Goal: Transaction & Acquisition: Purchase product/service

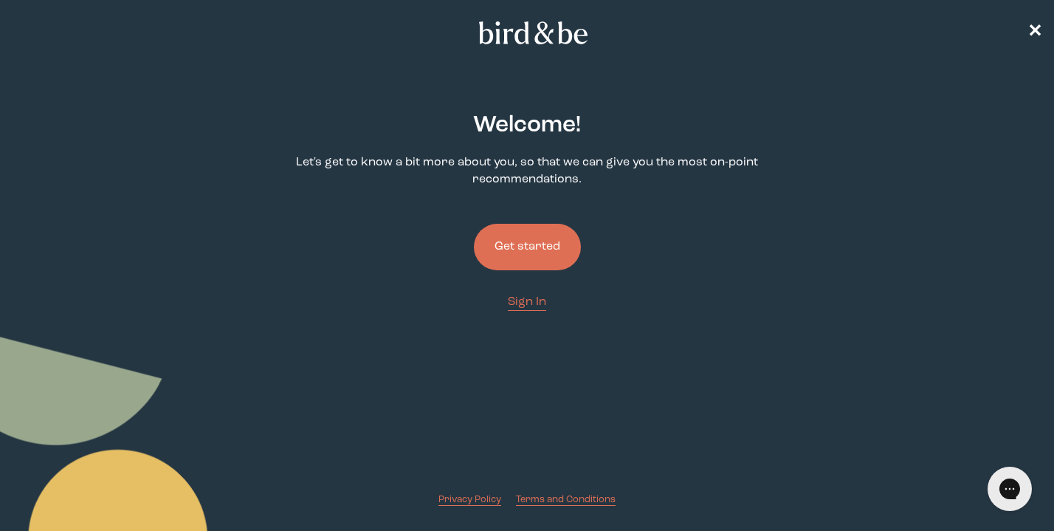
click at [538, 246] on button "Get started" at bounding box center [527, 247] width 107 height 47
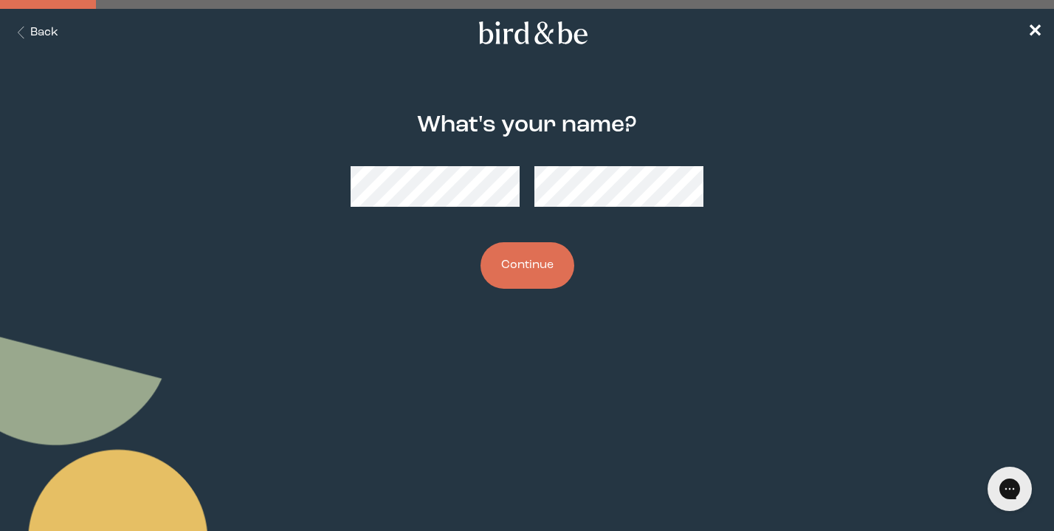
click at [532, 261] on button "Continue" at bounding box center [528, 265] width 94 height 47
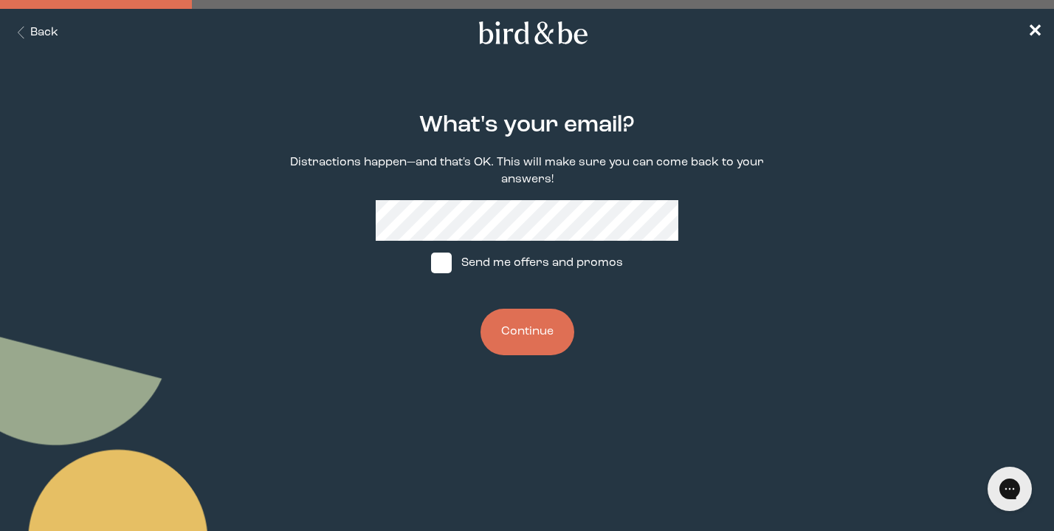
click at [1027, 29] on nav "Back ✕" at bounding box center [527, 32] width 1054 height 47
click at [1031, 30] on span "✕" at bounding box center [1035, 33] width 15 height 18
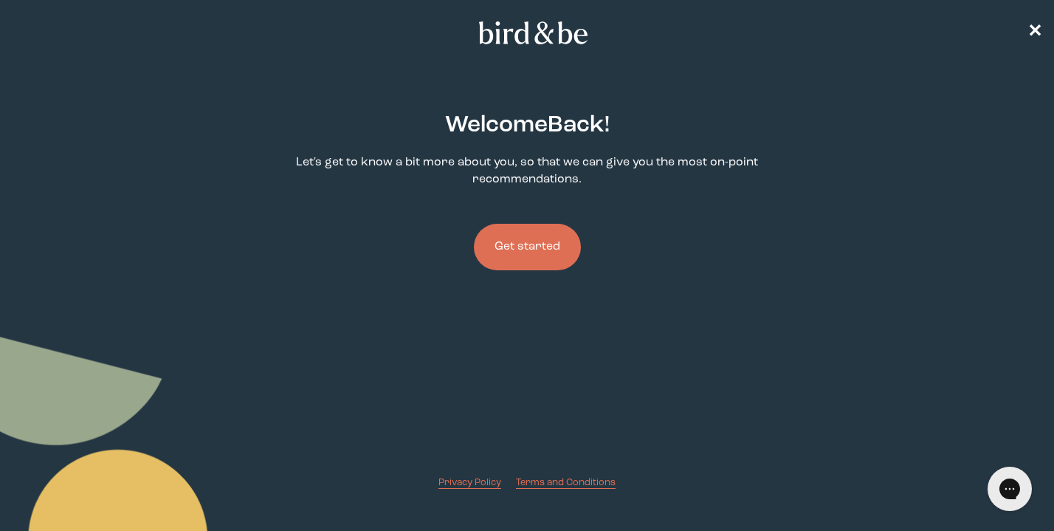
click at [527, 255] on button "Get started" at bounding box center [527, 247] width 107 height 47
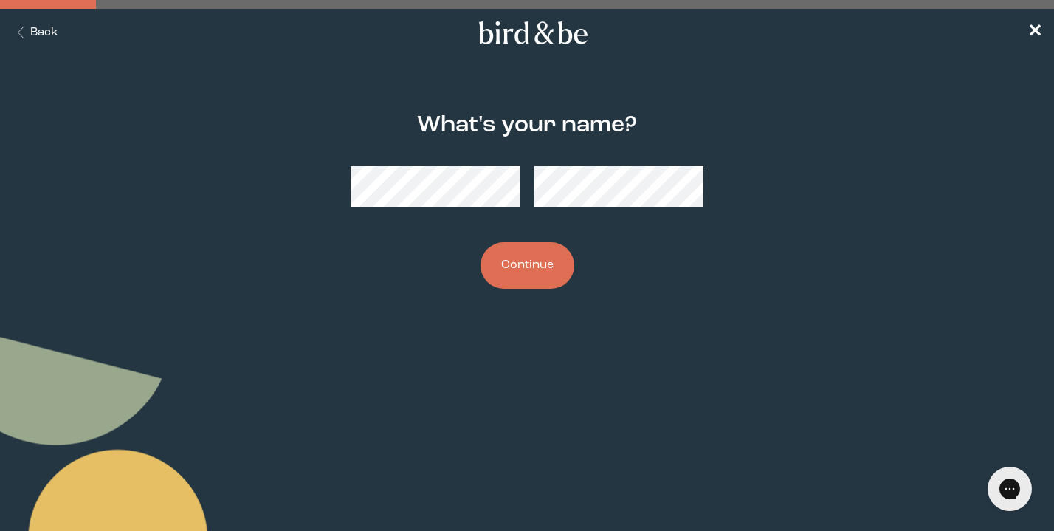
click at [539, 261] on button "Continue" at bounding box center [528, 265] width 94 height 47
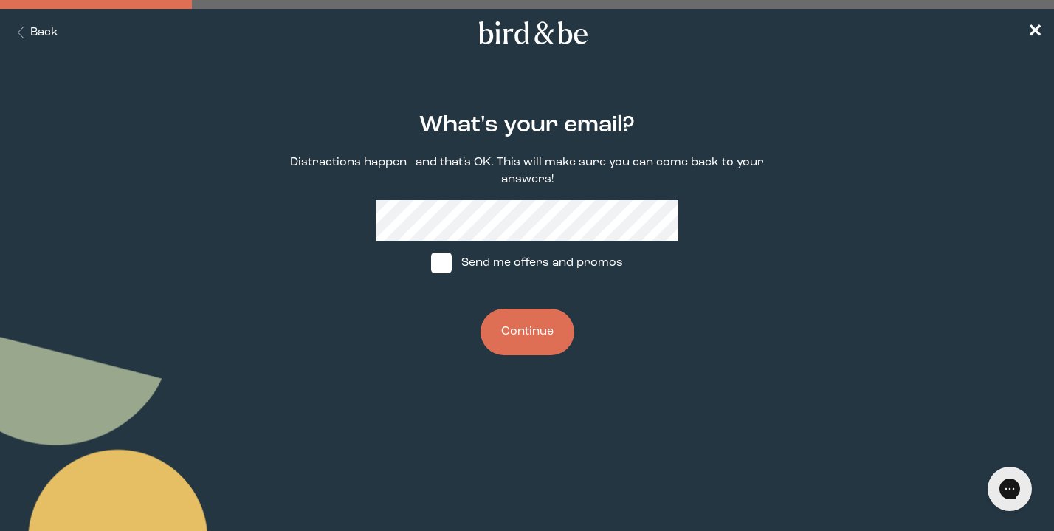
click at [503, 342] on button "Continue" at bounding box center [528, 332] width 94 height 47
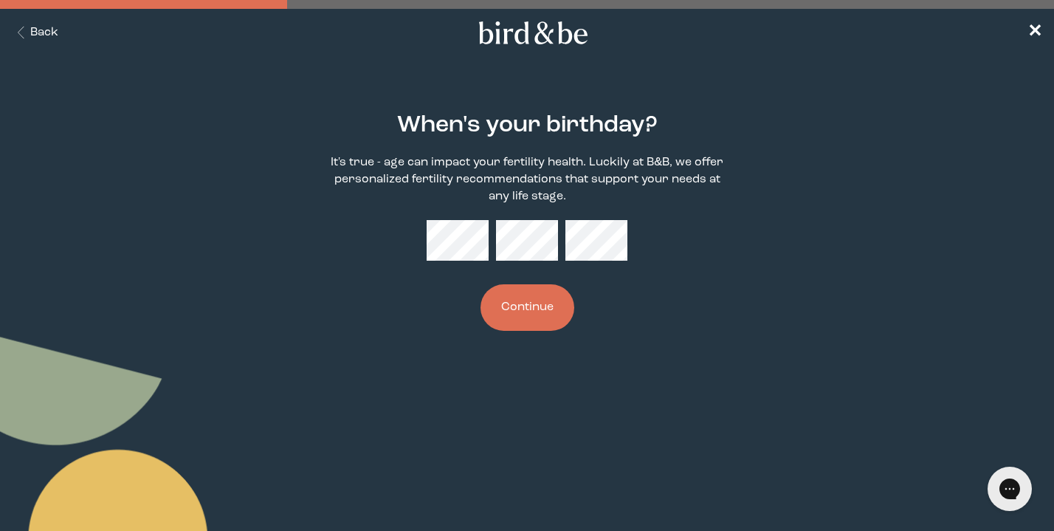
click at [509, 301] on button "Continue" at bounding box center [528, 307] width 94 height 47
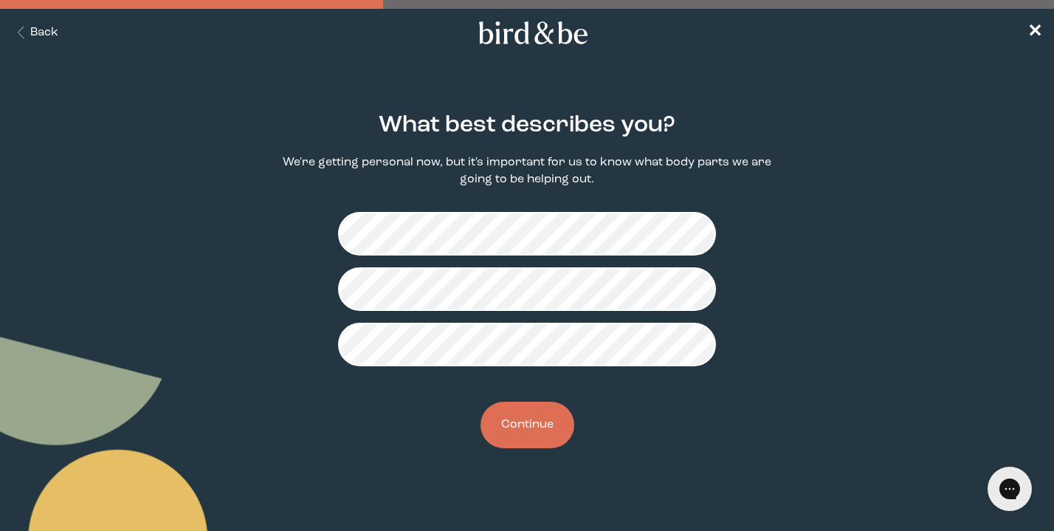
click at [519, 419] on button "Continue" at bounding box center [528, 425] width 94 height 47
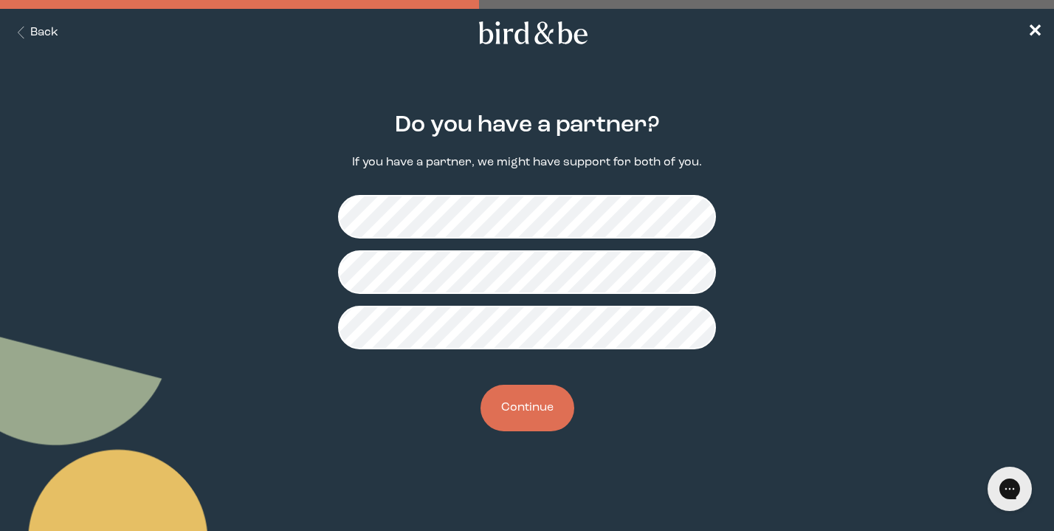
click at [522, 394] on button "Continue" at bounding box center [528, 408] width 94 height 47
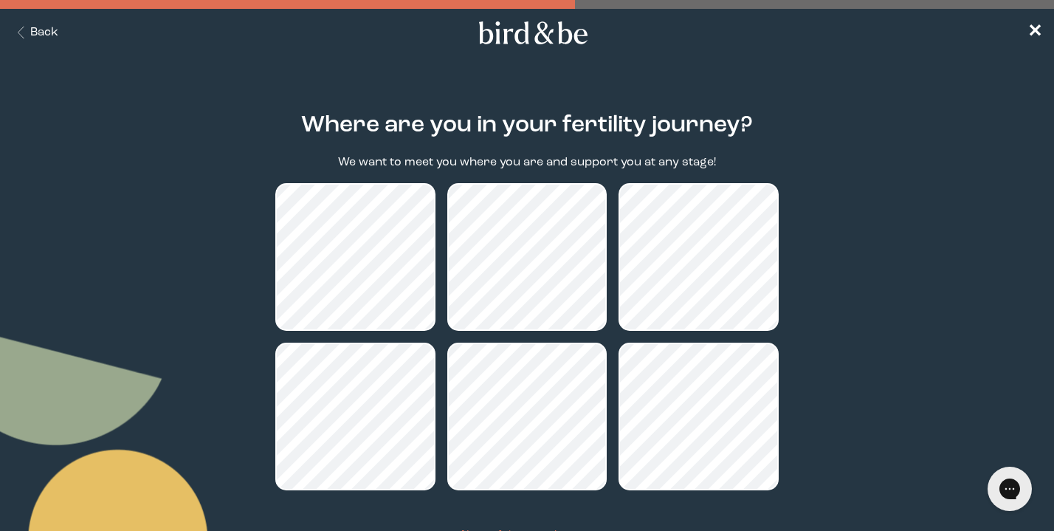
scroll to position [123, 0]
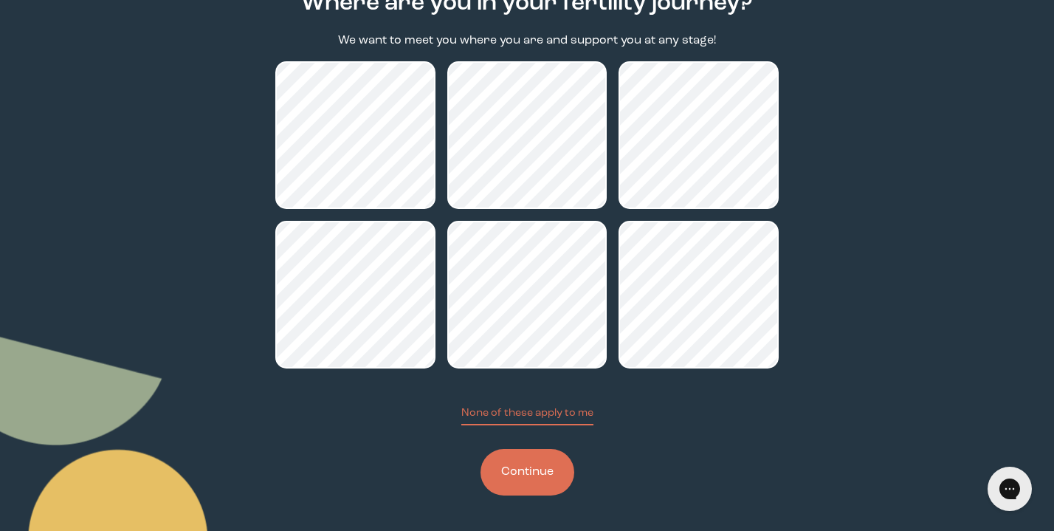
click at [523, 470] on button "Continue" at bounding box center [528, 472] width 94 height 47
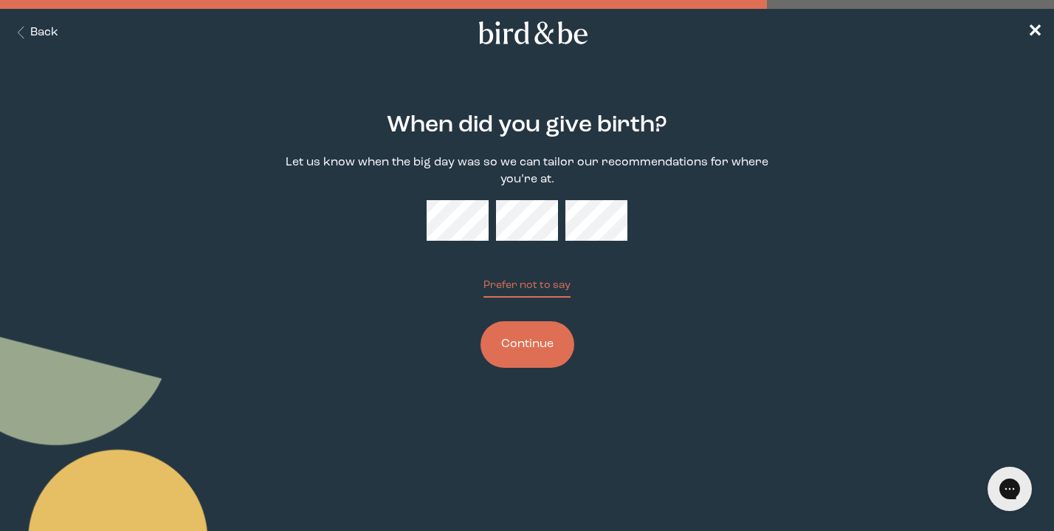
click at [506, 359] on button "Continue" at bounding box center [528, 344] width 94 height 47
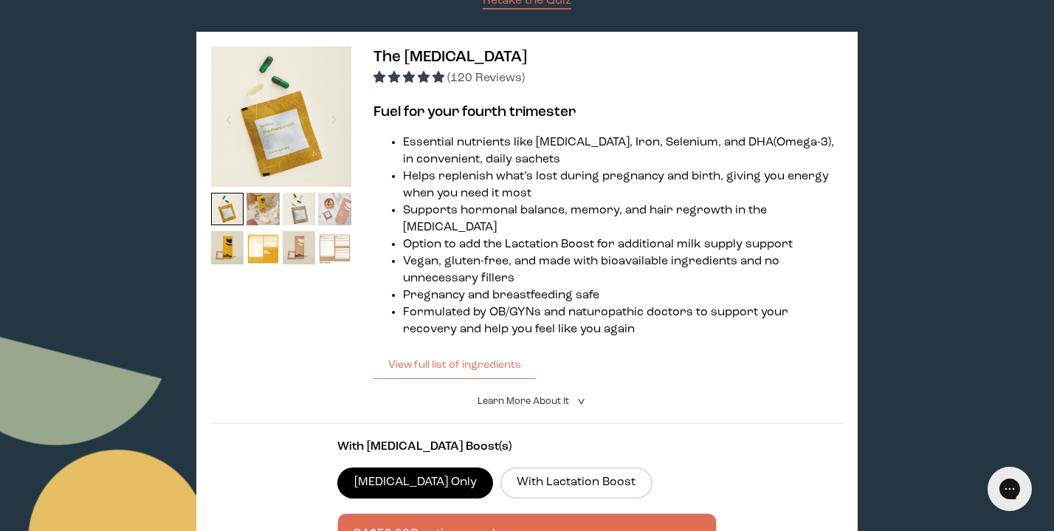
scroll to position [340, 0]
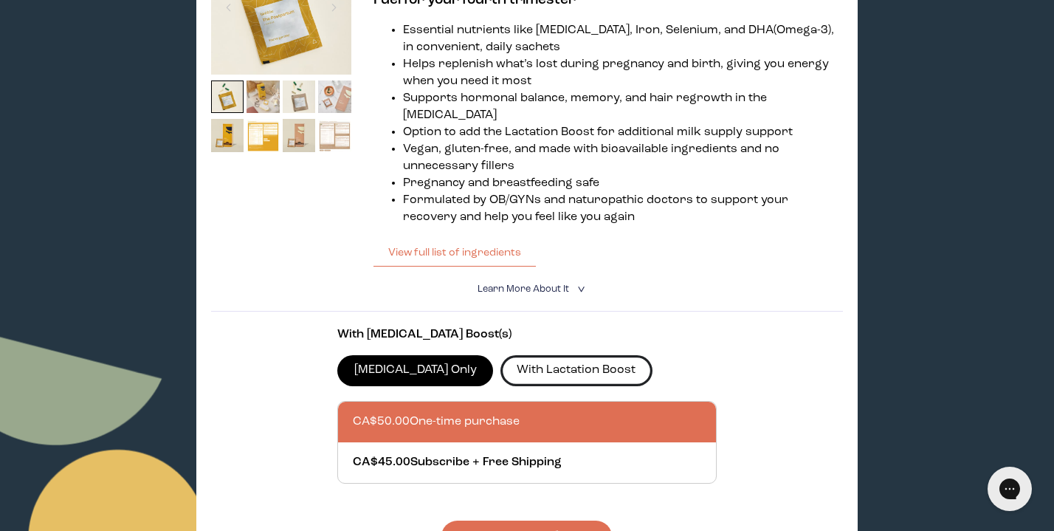
click at [519, 365] on label "With Lactation Boost" at bounding box center [577, 370] width 152 height 31
click at [0, 0] on input "With Lactation Boost" at bounding box center [0, 0] width 0 height 0
click at [442, 374] on label "[MEDICAL_DATA] Only" at bounding box center [415, 370] width 156 height 31
click at [0, 0] on input "[MEDICAL_DATA] Only" at bounding box center [0, 0] width 0 height 0
click at [273, 108] on img at bounding box center [263, 96] width 33 height 33
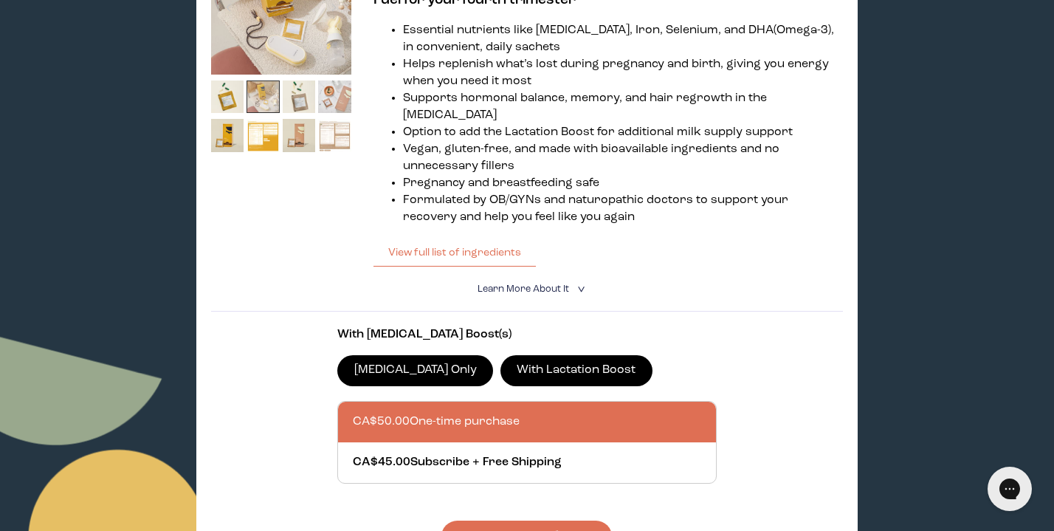
scroll to position [157, 0]
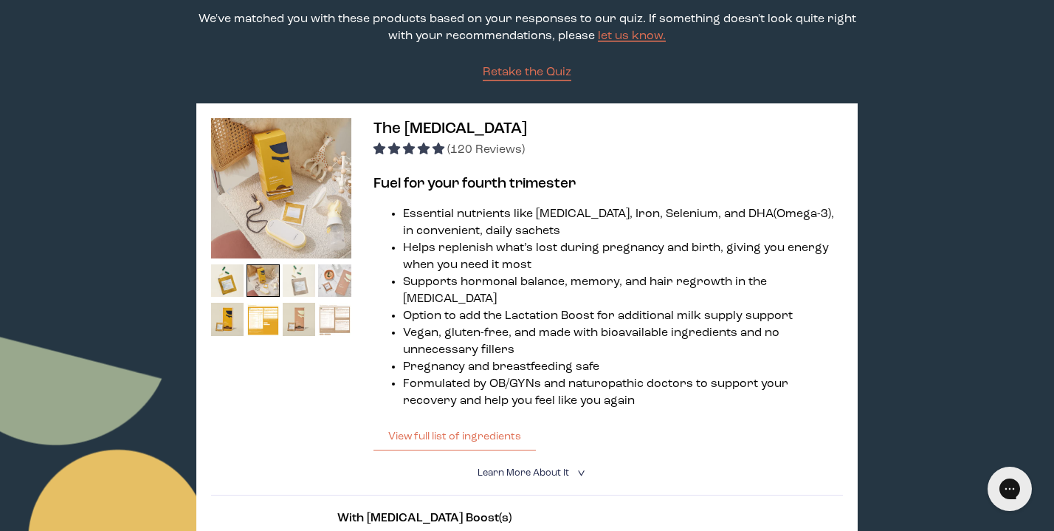
click at [306, 284] on img at bounding box center [299, 280] width 33 height 33
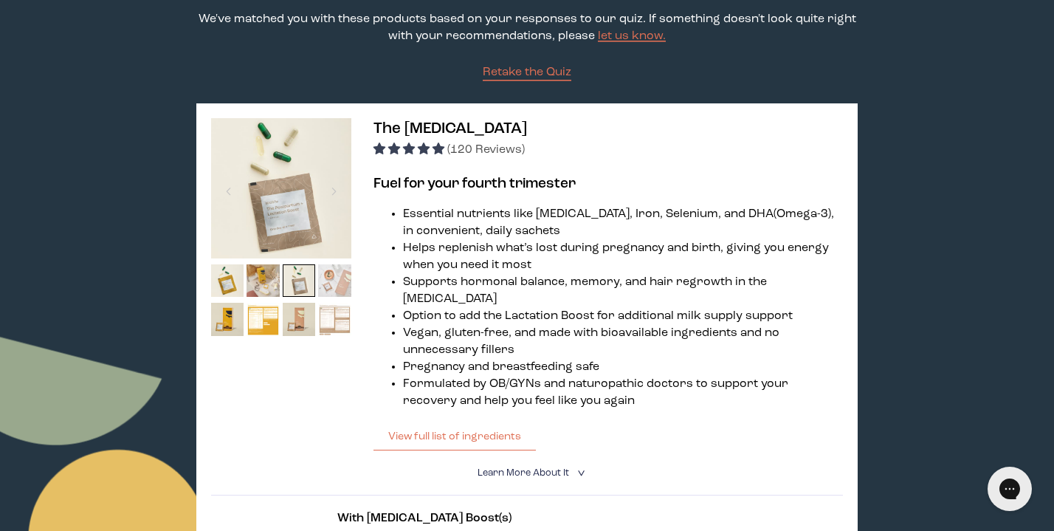
click at [337, 283] on img at bounding box center [334, 280] width 33 height 33
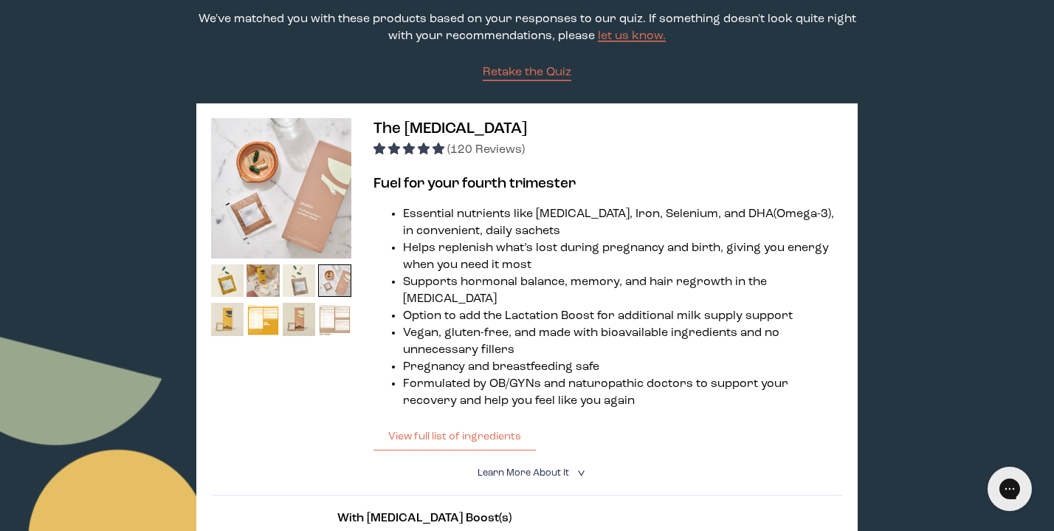
click at [223, 320] on img at bounding box center [227, 319] width 33 height 33
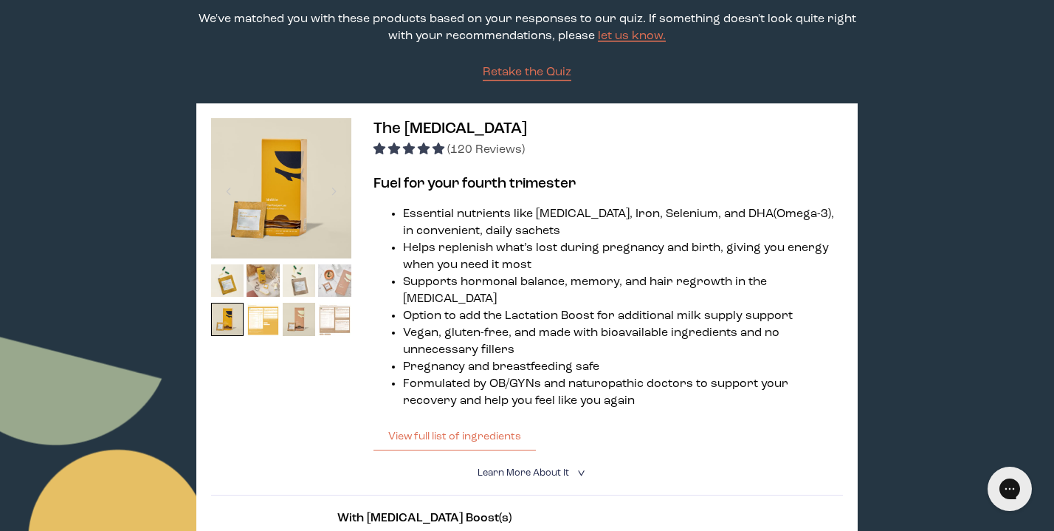
click at [258, 320] on img at bounding box center [263, 319] width 33 height 33
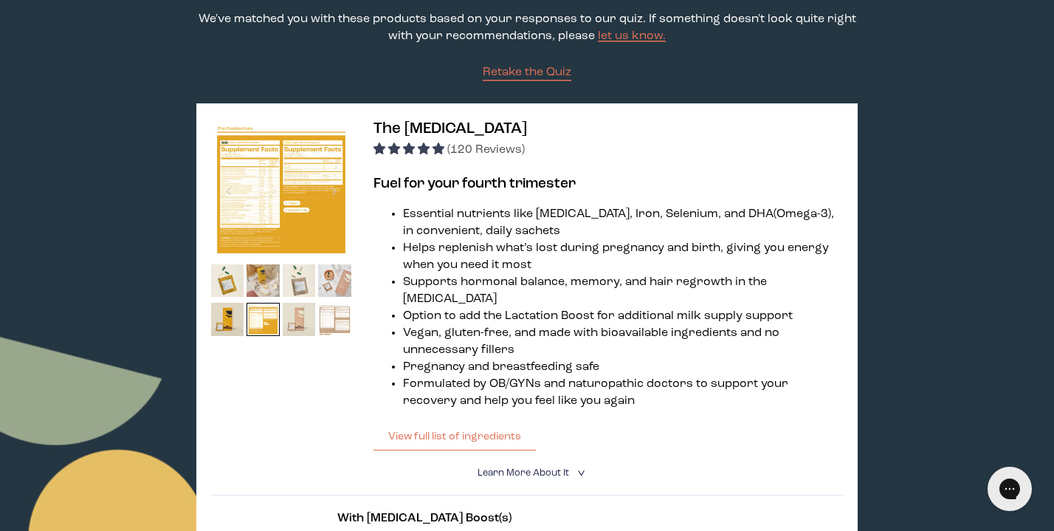
click at [292, 312] on img at bounding box center [299, 319] width 33 height 33
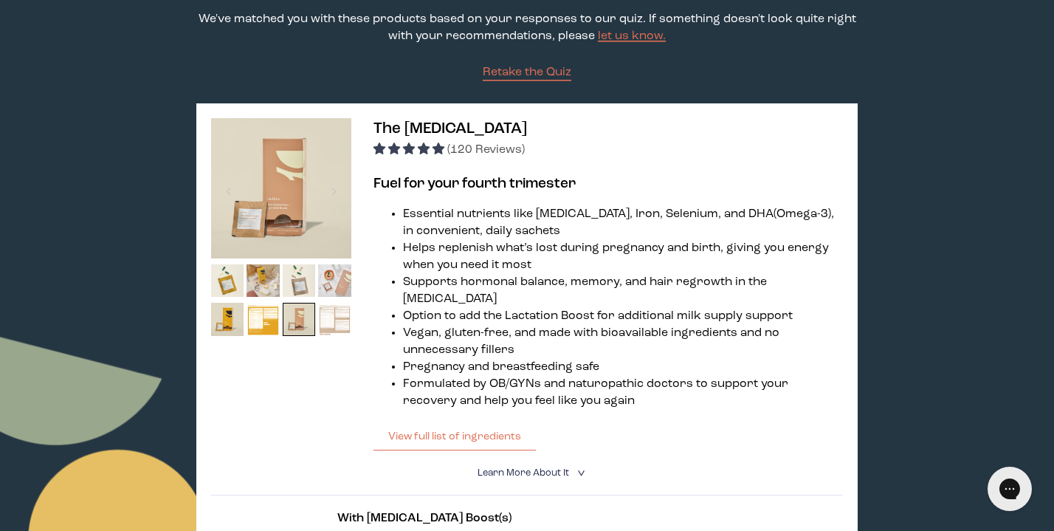
click at [326, 311] on img at bounding box center [334, 319] width 33 height 33
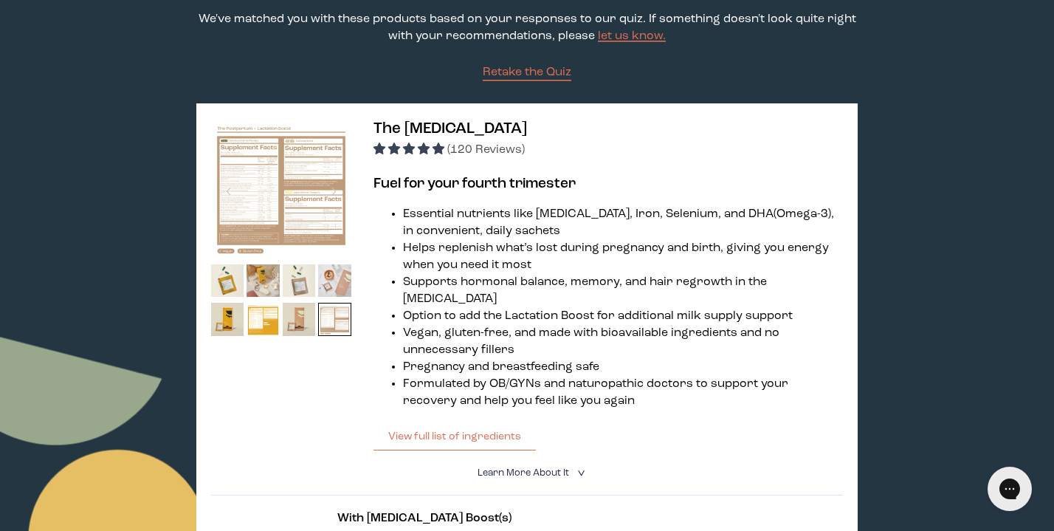
scroll to position [367, 0]
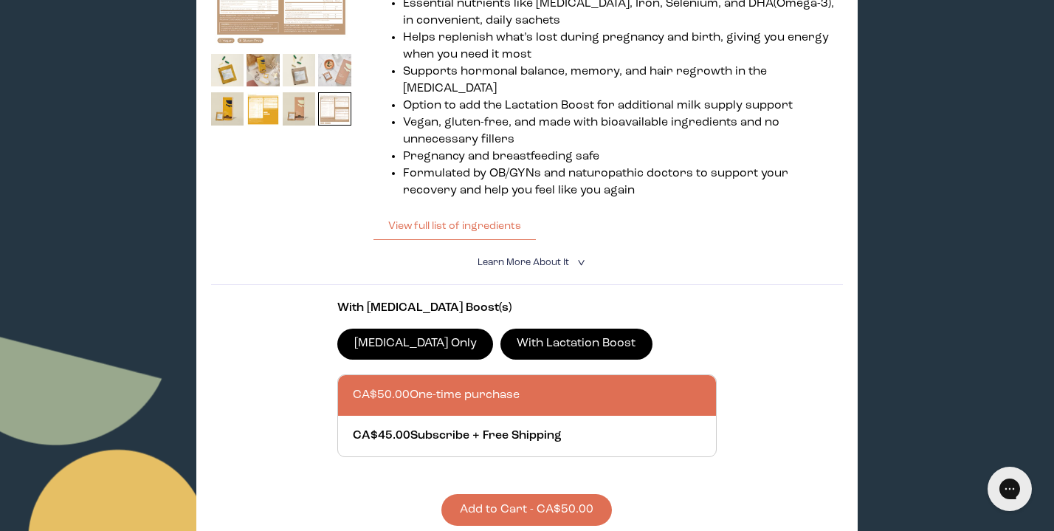
click at [515, 339] on label "With Lactation Boost" at bounding box center [577, 344] width 152 height 31
click at [0, 0] on input "With Lactation Boost" at bounding box center [0, 0] width 0 height 0
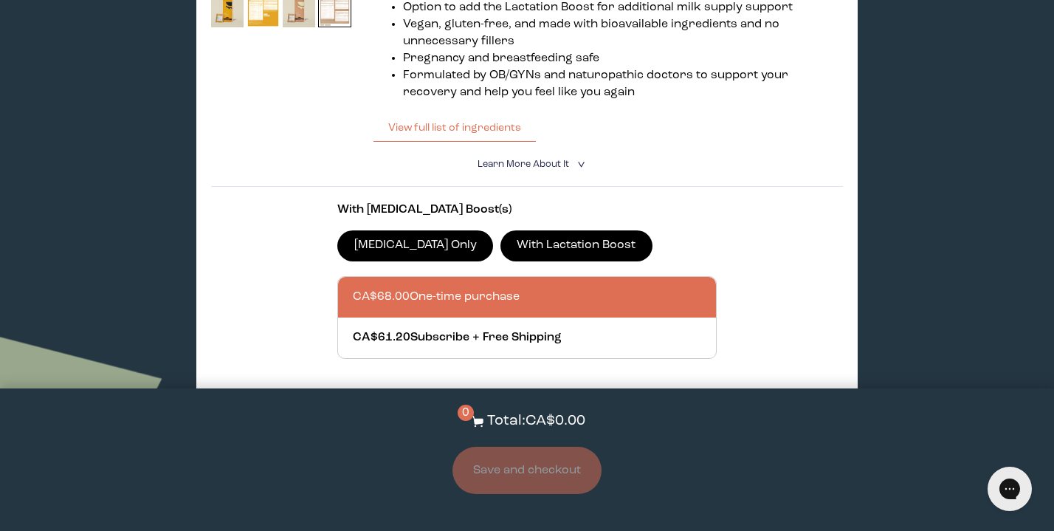
scroll to position [603, 0]
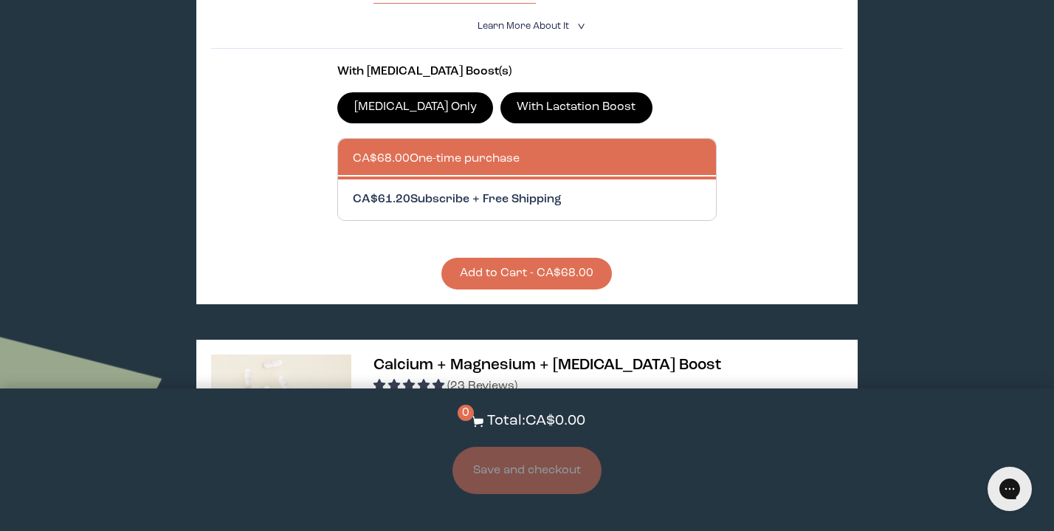
click at [484, 213] on div at bounding box center [542, 199] width 378 height 41
click at [353, 191] on input "CA$61.20 Subscribe + Free Shipping" at bounding box center [352, 190] width 1 height 1
radio input "true"
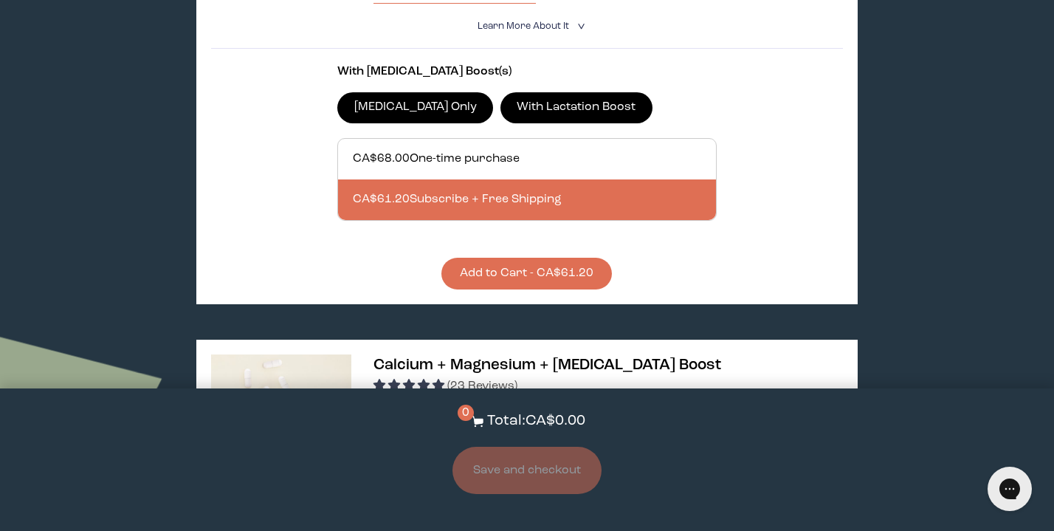
click at [502, 266] on button "Add to Cart - CA$61.20" at bounding box center [527, 274] width 171 height 32
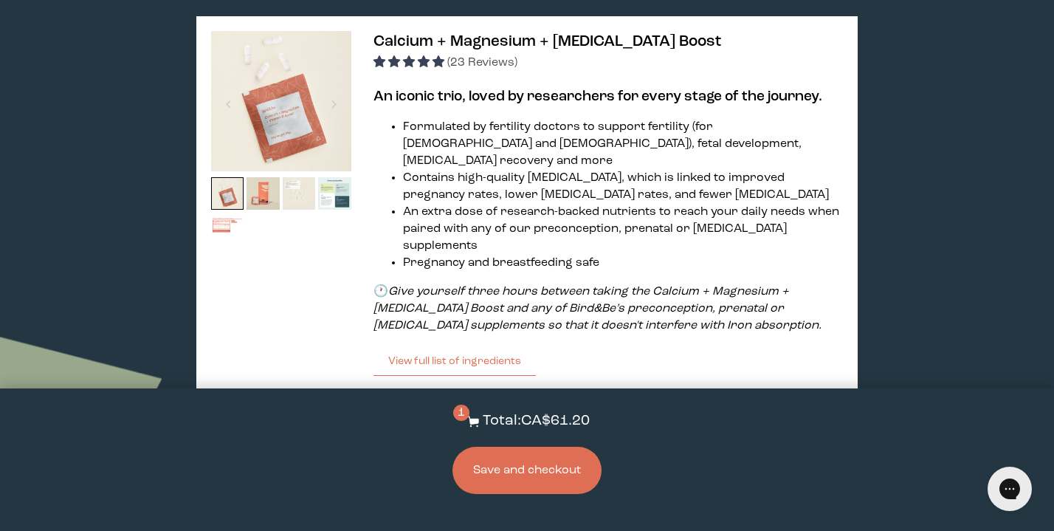
scroll to position [924, 0]
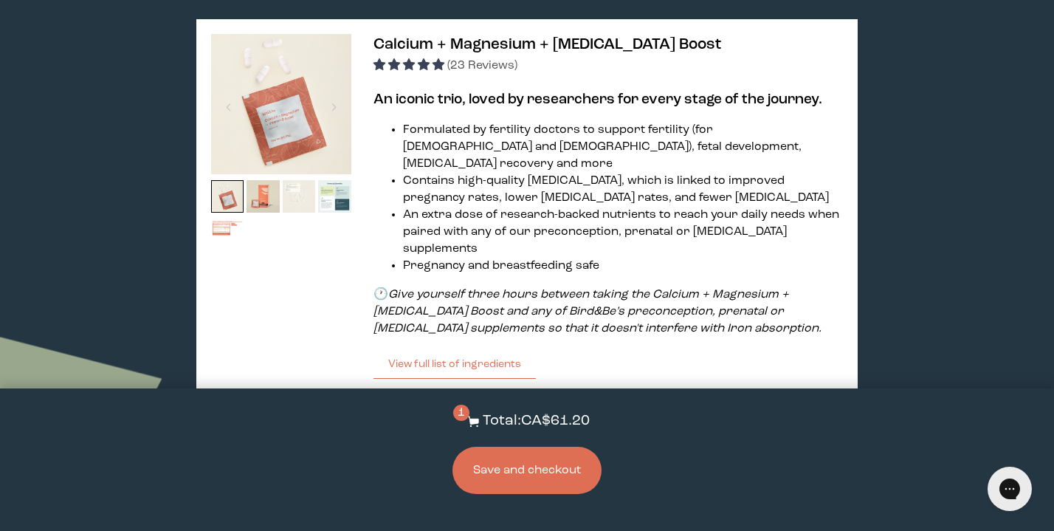
click at [293, 196] on img at bounding box center [299, 196] width 33 height 33
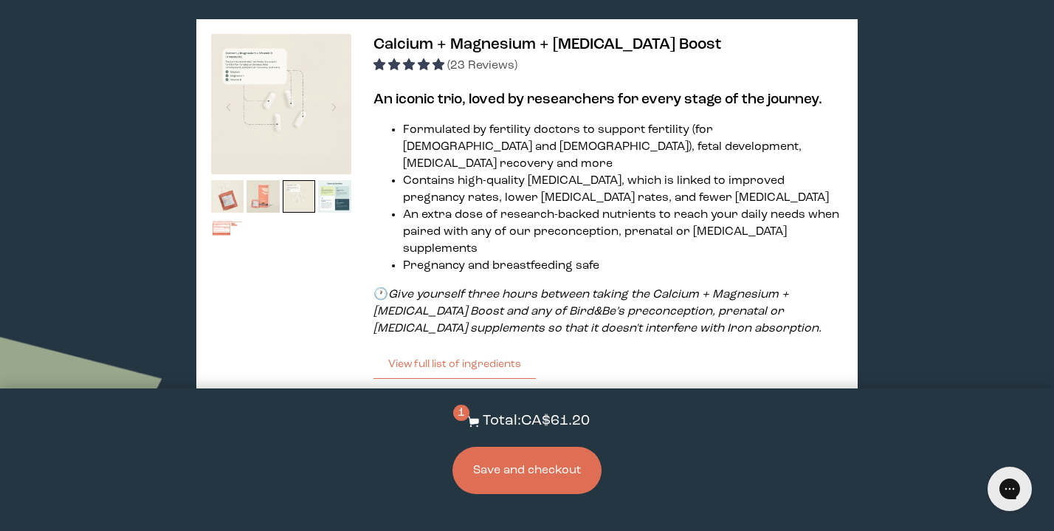
click at [267, 196] on img at bounding box center [263, 196] width 33 height 33
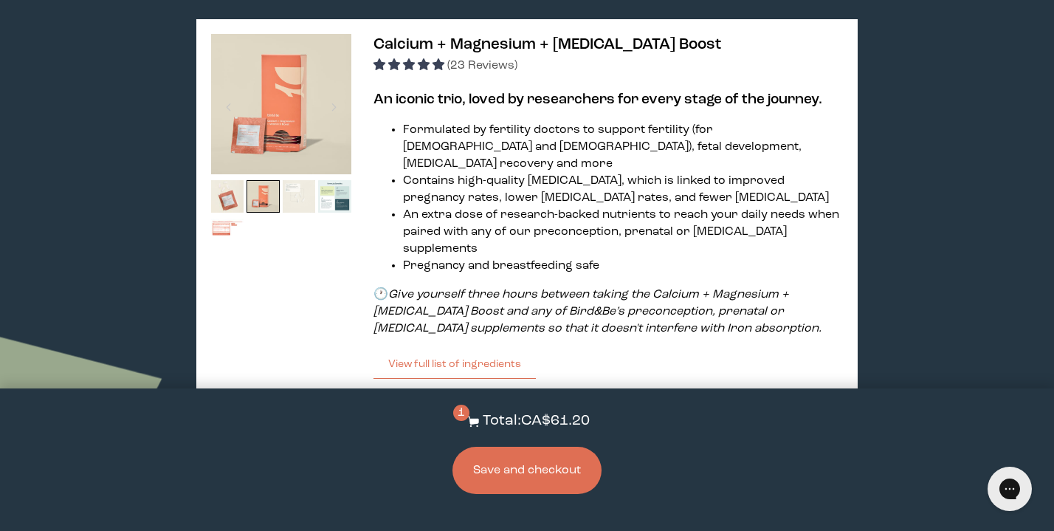
click at [290, 198] on img at bounding box center [299, 196] width 33 height 33
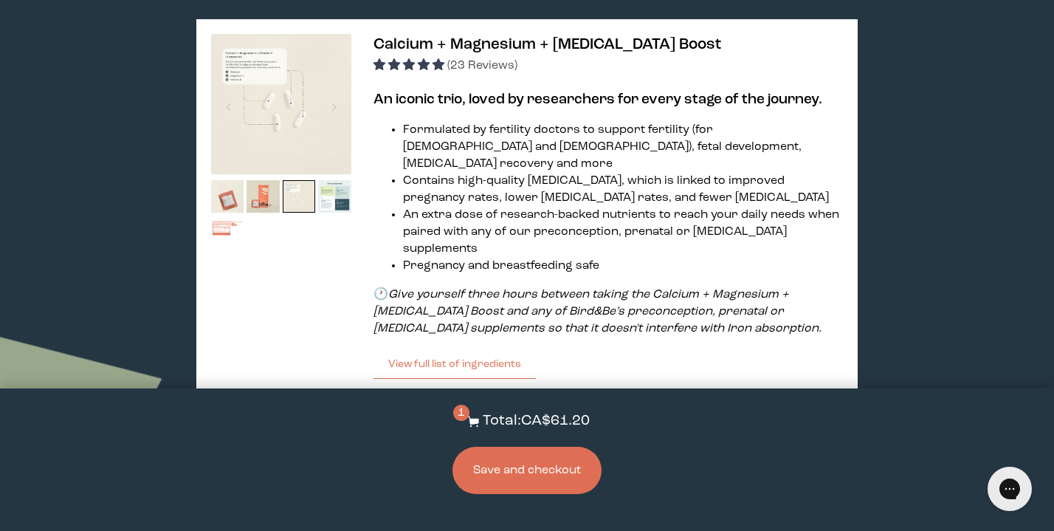
click at [238, 72] on img at bounding box center [281, 104] width 140 height 140
click at [263, 196] on img at bounding box center [263, 196] width 33 height 33
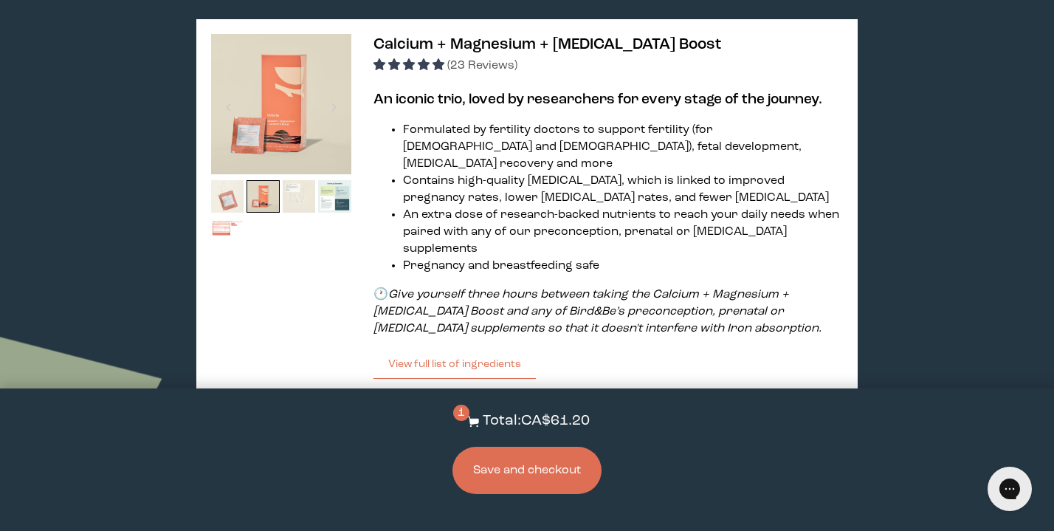
click at [233, 199] on img at bounding box center [227, 196] width 33 height 33
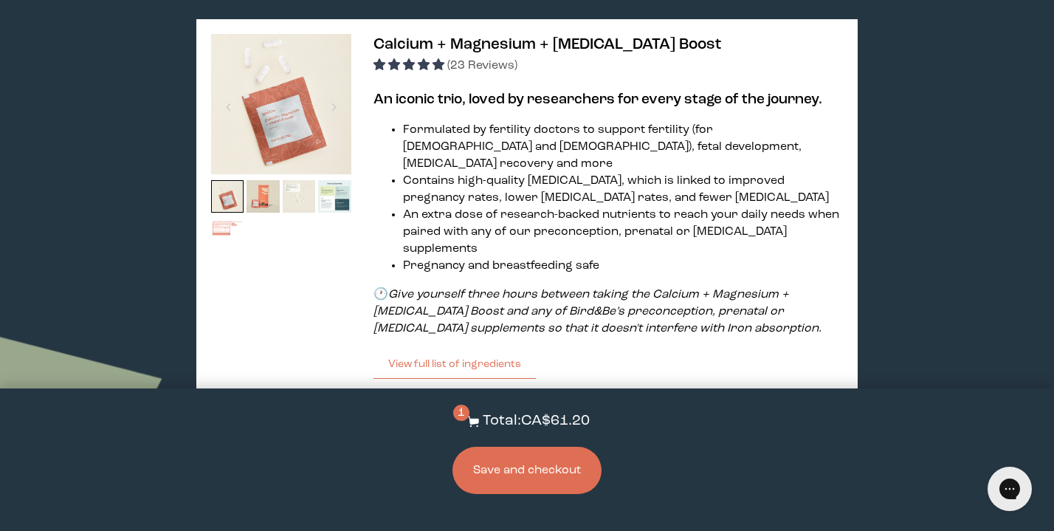
click at [225, 236] on img at bounding box center [227, 235] width 33 height 33
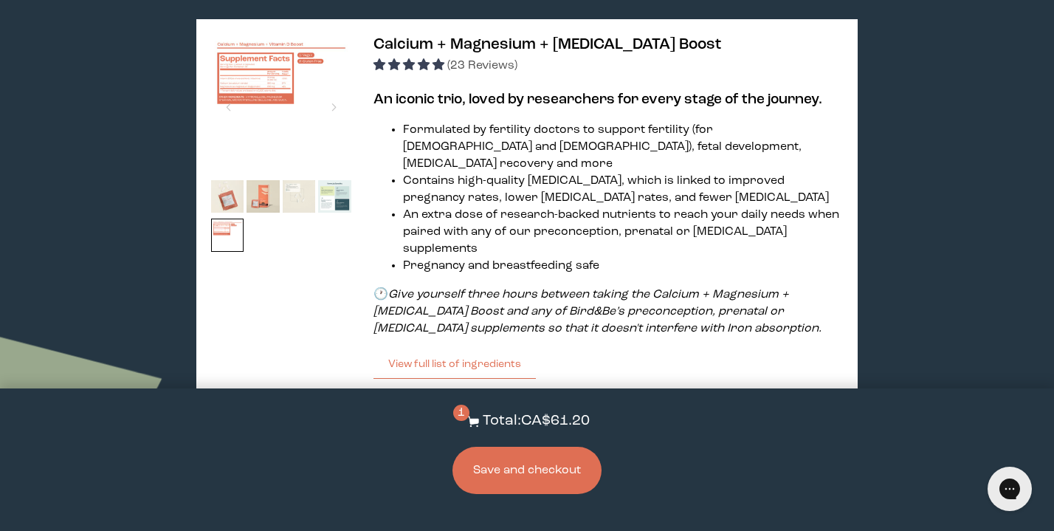
click at [257, 62] on img at bounding box center [281, 104] width 140 height 140
click at [433, 349] on button "View full list of ingredients" at bounding box center [455, 364] width 162 height 30
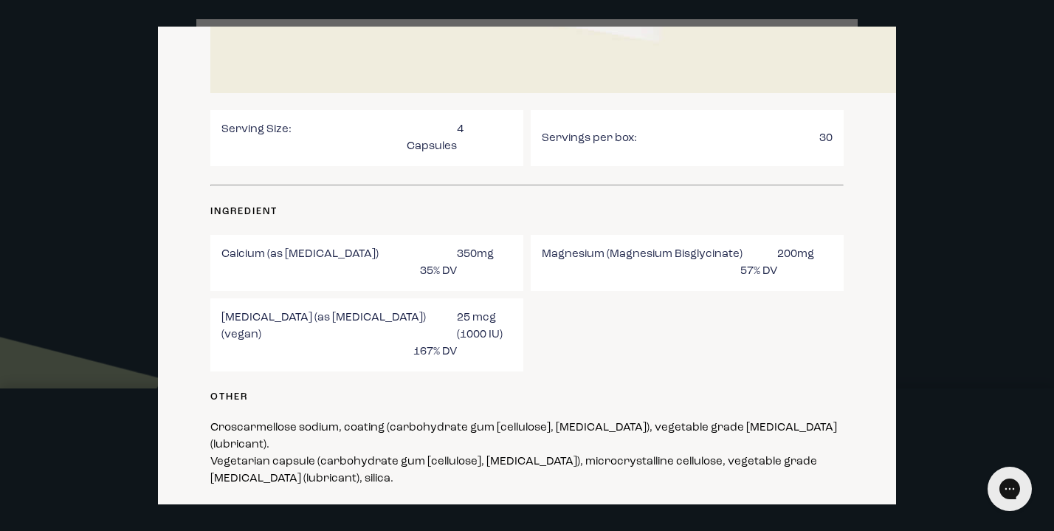
scroll to position [533, 0]
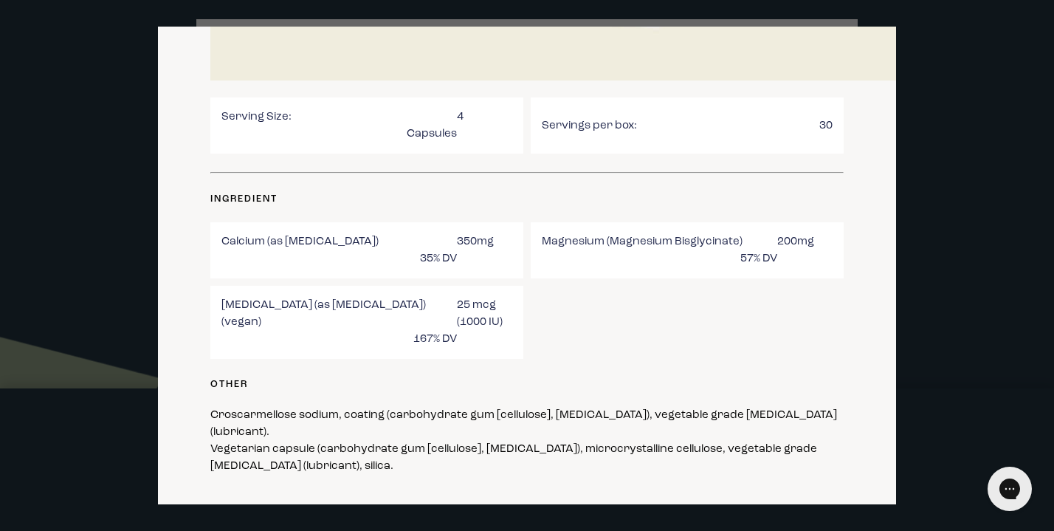
click at [988, 222] on div at bounding box center [527, 265] width 1054 height 531
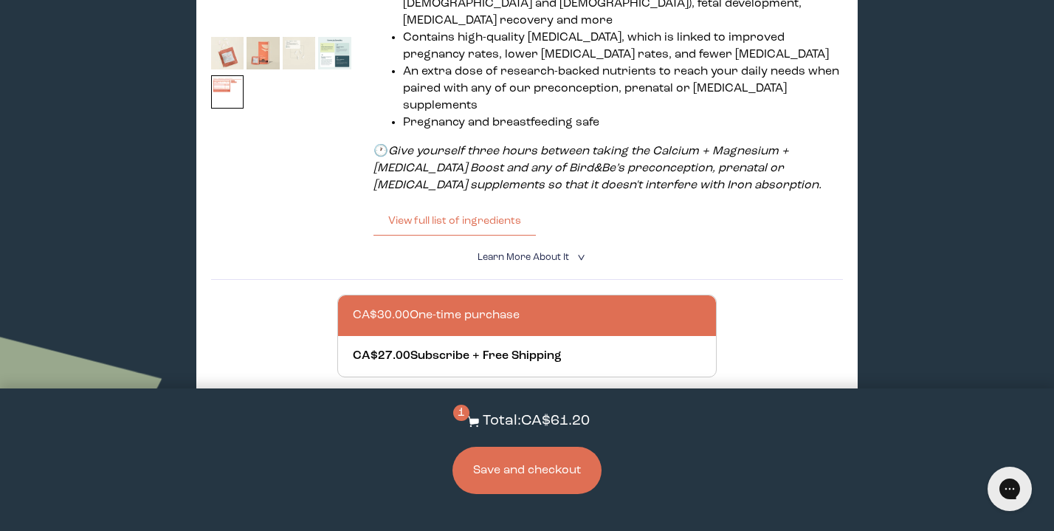
scroll to position [1123, 0]
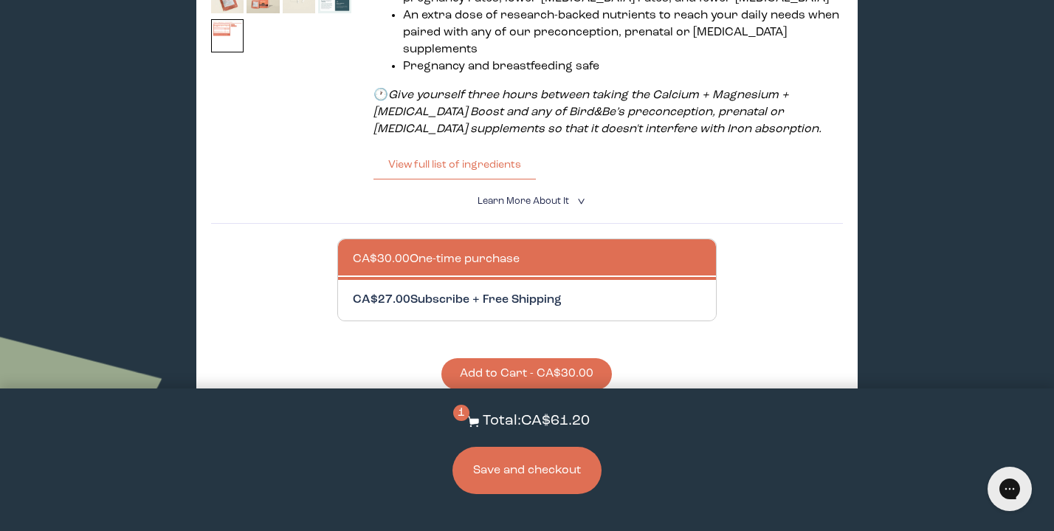
click at [647, 280] on div at bounding box center [542, 300] width 378 height 41
click at [353, 291] on input "CA$27.00 Subscribe + Free Shipping" at bounding box center [352, 291] width 1 height 1
radio input "true"
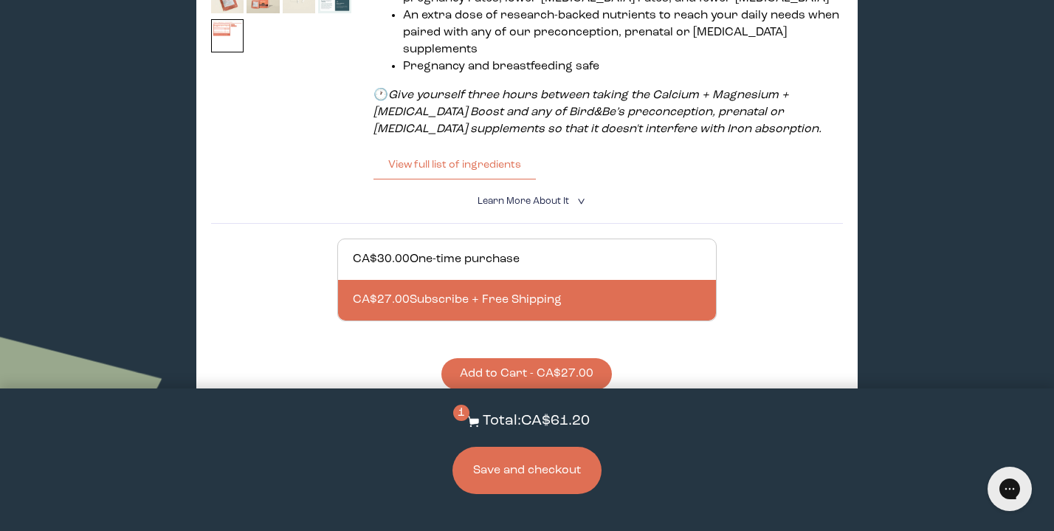
click at [564, 358] on button "Add to Cart - CA$27.00" at bounding box center [527, 374] width 171 height 32
click at [532, 473] on button "Save and checkout" at bounding box center [527, 470] width 149 height 47
